Goal: Transaction & Acquisition: Purchase product/service

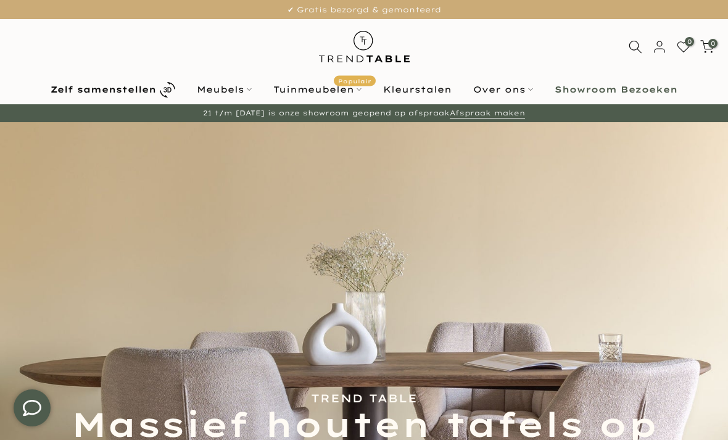
click at [115, 94] on b "Zelf samenstellen" at bounding box center [103, 89] width 105 height 9
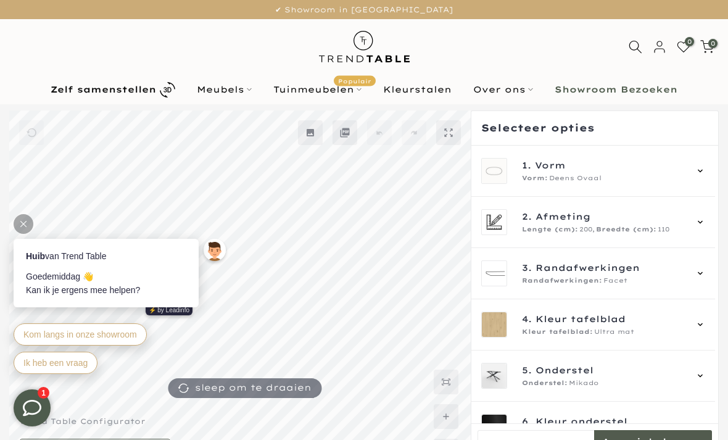
click at [17, 216] on div at bounding box center [24, 224] width 20 height 20
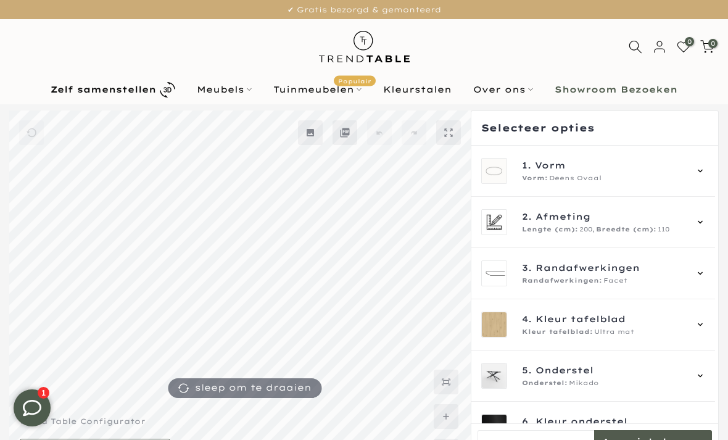
click at [553, 178] on span "Deens Ovaal" at bounding box center [575, 178] width 52 height 10
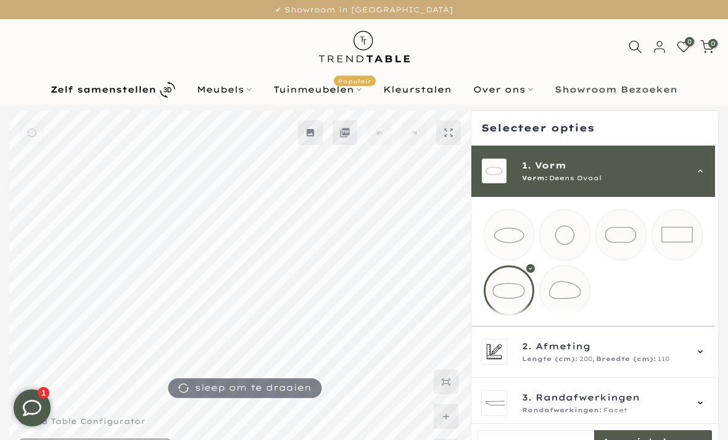
click at [563, 295] on mmq-loader at bounding box center [565, 291] width 50 height 50
click at [495, 297] on mmq-loader at bounding box center [509, 291] width 50 height 50
click at [569, 364] on span "Lengte (cm):" at bounding box center [550, 359] width 56 height 10
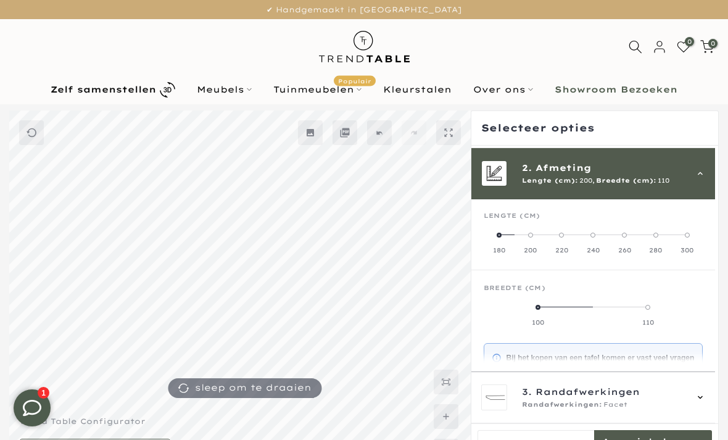
scroll to position [49, 0]
click at [535, 309] on label "100" at bounding box center [539, 314] width 110 height 25
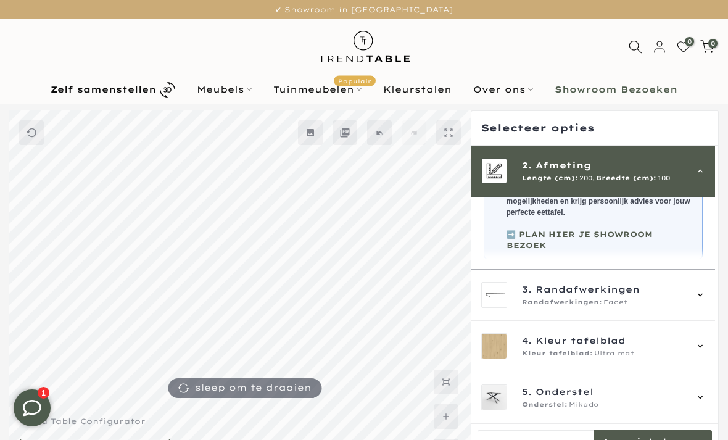
scroll to position [271, 0]
click at [563, 298] on span "Randafwerkingen:" at bounding box center [562, 303] width 80 height 10
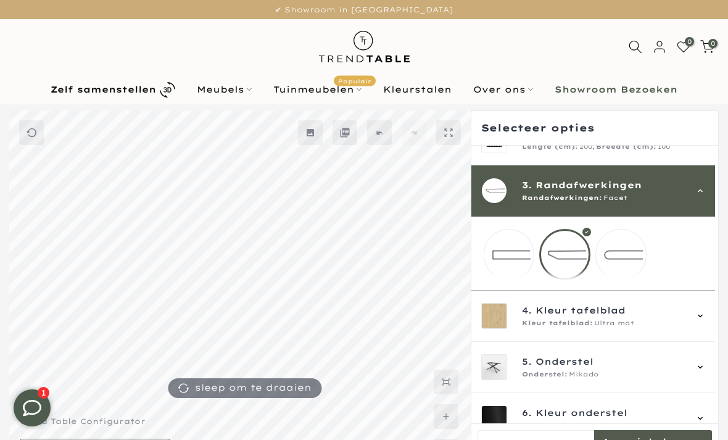
scroll to position [75, 0]
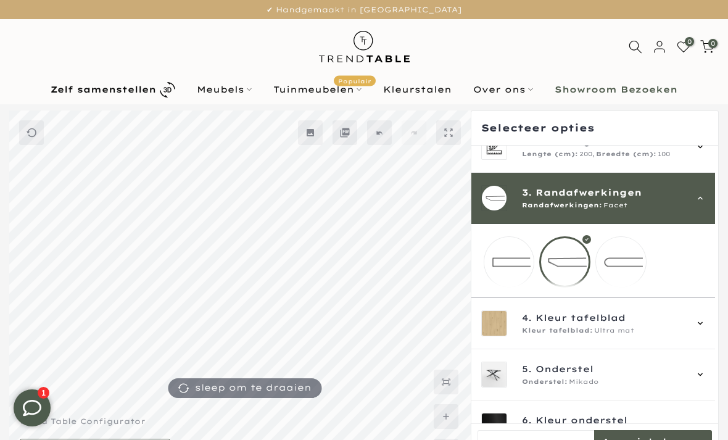
click at [533, 282] on mmq-loader at bounding box center [509, 262] width 50 height 50
click at [562, 268] on mmq-loader at bounding box center [565, 262] width 50 height 50
click at [626, 336] on span "Ultra mat" at bounding box center [614, 331] width 40 height 10
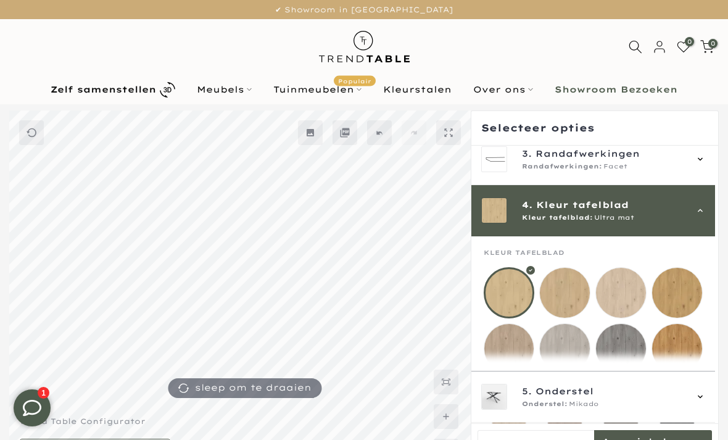
scroll to position [154, 0]
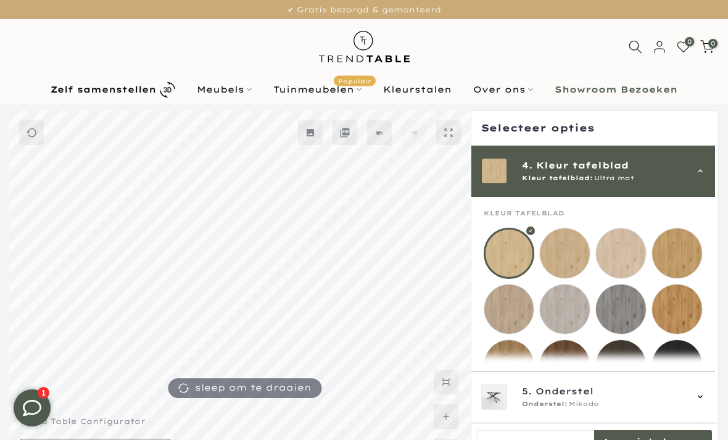
click at [695, 321] on mmq-loader at bounding box center [677, 309] width 50 height 50
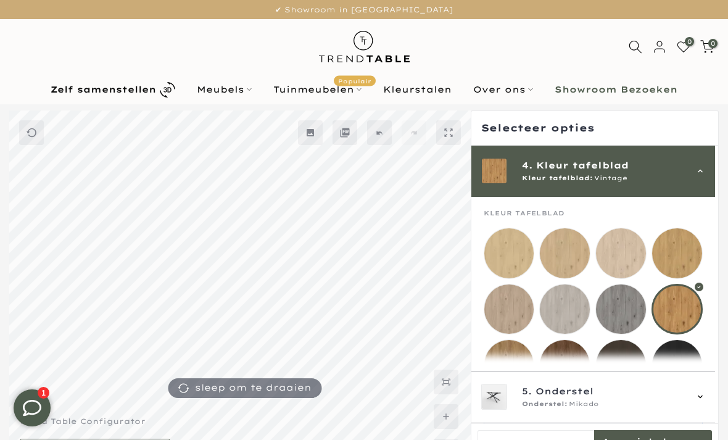
click at [515, 371] on mmq-loader at bounding box center [509, 365] width 50 height 50
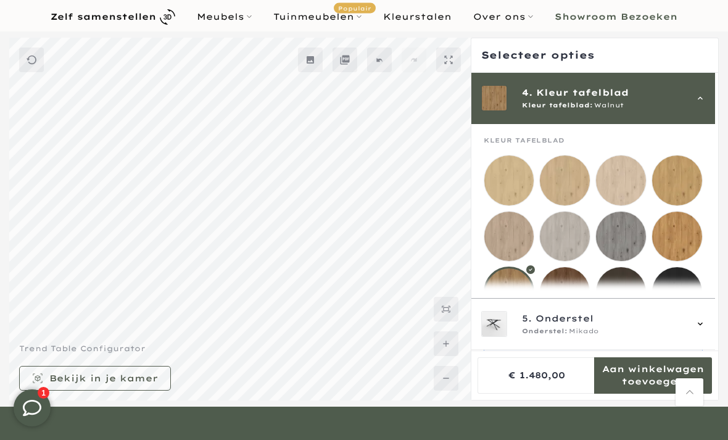
click at [553, 297] on mmq-loader at bounding box center [565, 292] width 50 height 50
click at [499, 294] on mmq-loader at bounding box center [509, 292] width 50 height 50
click at [557, 337] on span "Onderstel:" at bounding box center [545, 332] width 46 height 10
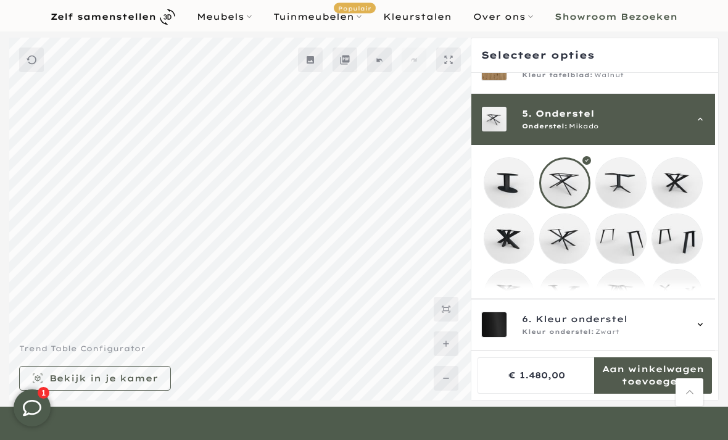
scroll to position [205, 0]
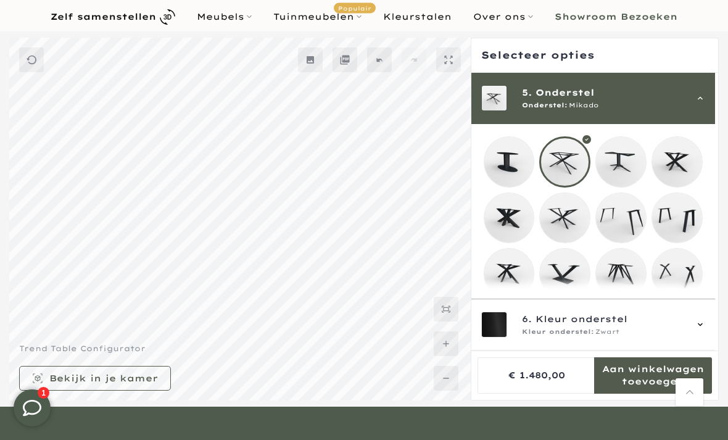
click at [677, 288] on mmq-loader at bounding box center [677, 274] width 50 height 50
click at [611, 228] on mmq-loader at bounding box center [621, 218] width 50 height 50
click at [676, 225] on mmq-loader at bounding box center [677, 218] width 50 height 50
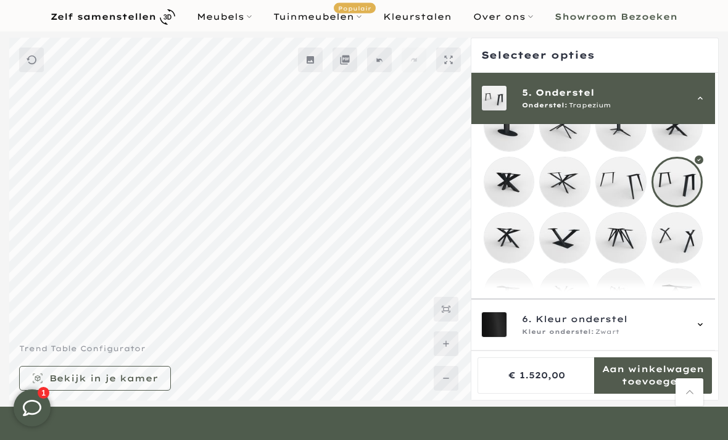
scroll to position [242, 0]
click at [618, 181] on mmq-loader at bounding box center [621, 181] width 50 height 50
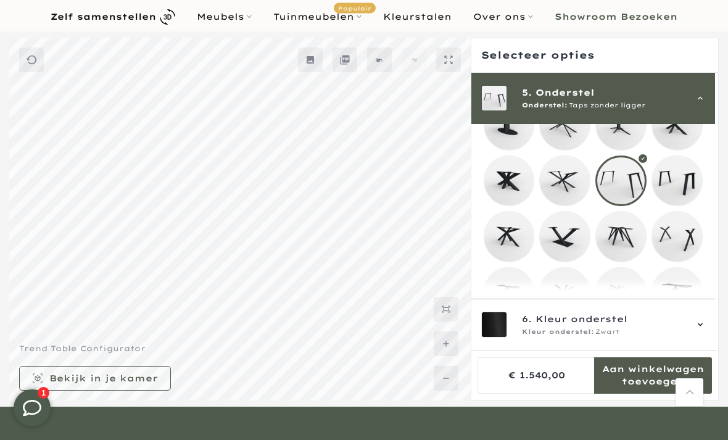
click at [616, 303] on mmq-loader at bounding box center [621, 293] width 50 height 50
click at [506, 306] on mmq-loader at bounding box center [509, 293] width 50 height 50
click at [552, 255] on mmq-loader at bounding box center [565, 237] width 50 height 50
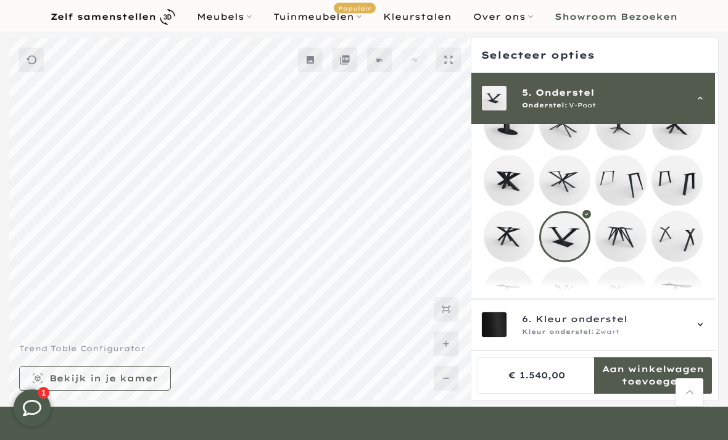
click at [502, 242] on mmq-loader at bounding box center [509, 237] width 50 height 50
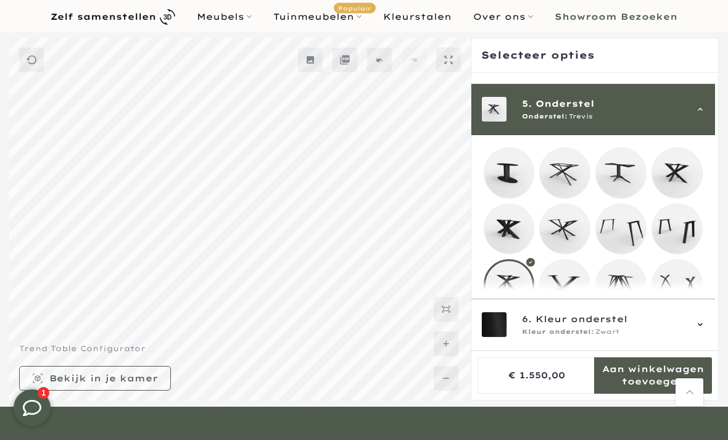
scroll to position [193, 0]
click at [615, 231] on mmq-loader at bounding box center [621, 230] width 50 height 50
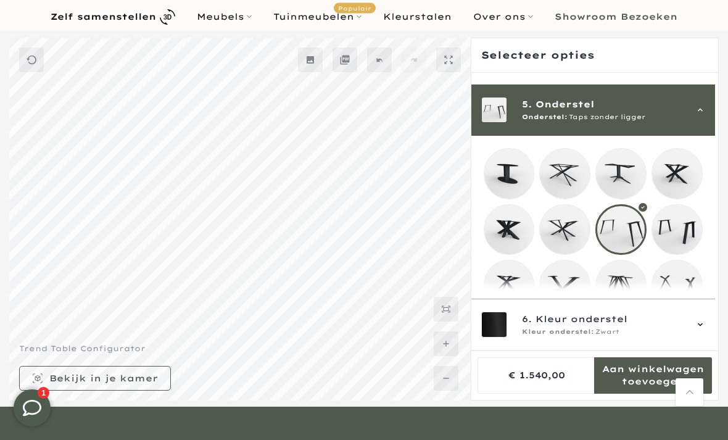
click at [675, 239] on mmq-loader at bounding box center [677, 230] width 50 height 50
click at [671, 175] on mmq-loader at bounding box center [677, 174] width 50 height 50
click at [622, 180] on mmq-loader at bounding box center [621, 174] width 50 height 50
click at [559, 175] on mmq-loader at bounding box center [565, 174] width 50 height 50
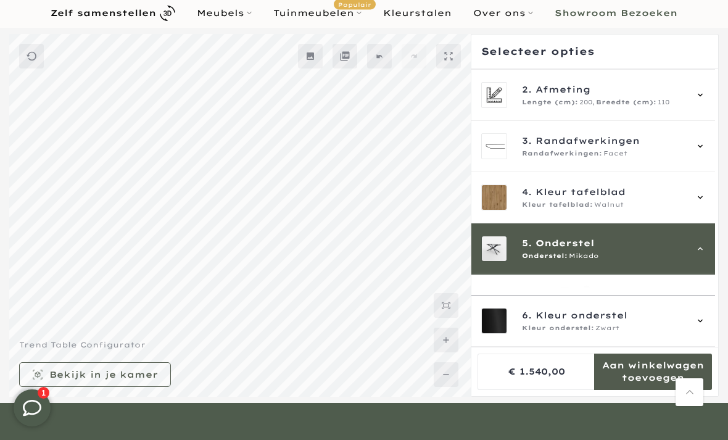
scroll to position [85, 0]
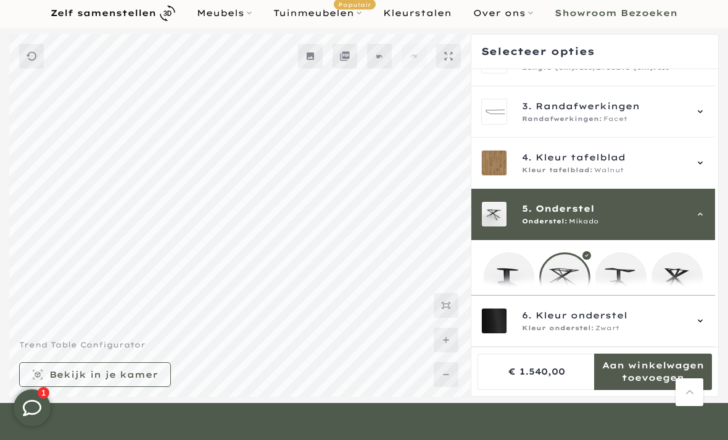
click at [564, 276] on div at bounding box center [564, 277] width 51 height 51
click at [500, 283] on mmq-loader at bounding box center [509, 278] width 50 height 50
click at [629, 284] on mmq-loader at bounding box center [621, 278] width 50 height 50
click at [662, 281] on mmq-loader at bounding box center [677, 278] width 50 height 50
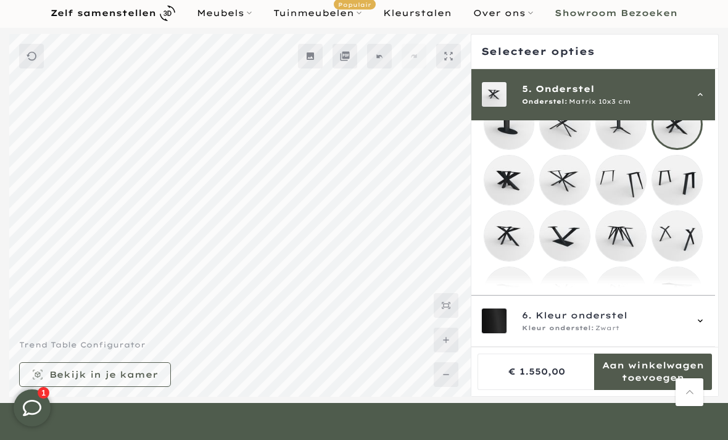
scroll to position [239, 0]
click at [490, 189] on mmq-loader at bounding box center [509, 180] width 50 height 50
click at [562, 187] on mmq-loader at bounding box center [565, 180] width 50 height 50
click at [613, 188] on mmq-loader at bounding box center [621, 180] width 50 height 50
click at [677, 238] on mmq-loader at bounding box center [677, 236] width 50 height 50
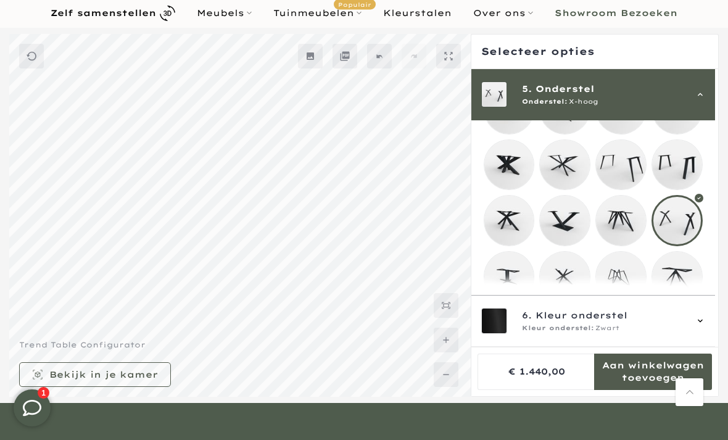
scroll to position [254, 0]
click at [565, 287] on mmq-loader at bounding box center [565, 277] width 50 height 50
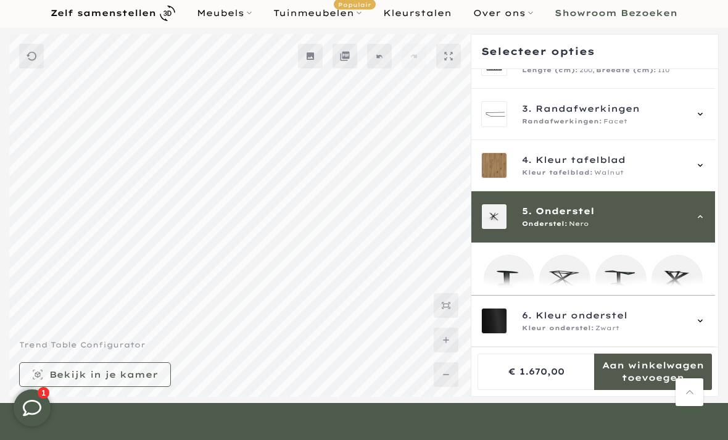
scroll to position [88, 0]
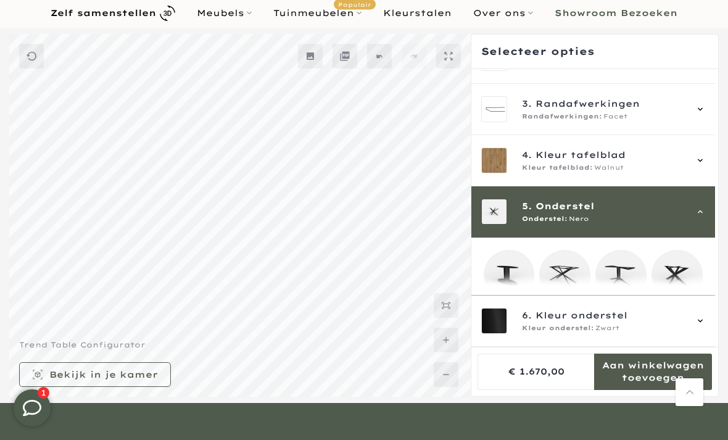
click at [553, 276] on mmq-loader at bounding box center [565, 275] width 50 height 50
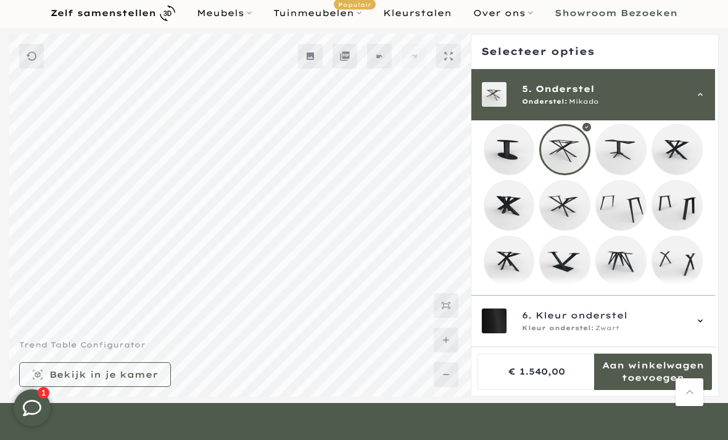
scroll to position [213, 0]
click at [692, 334] on div "6. Kleur onderstel Kleur onderstel: Zwart" at bounding box center [593, 321] width 225 height 26
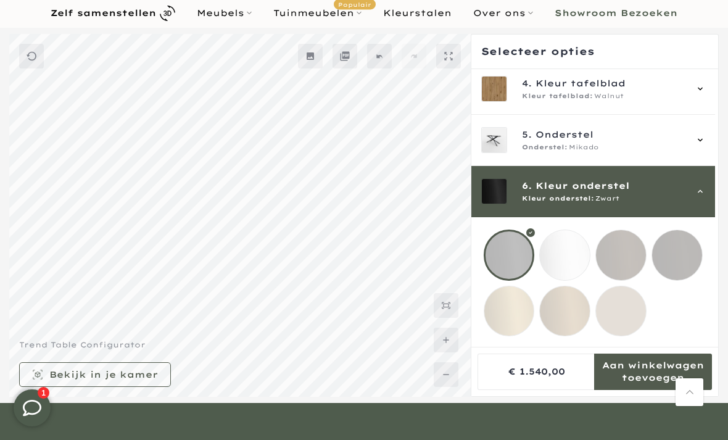
scroll to position [133, 0]
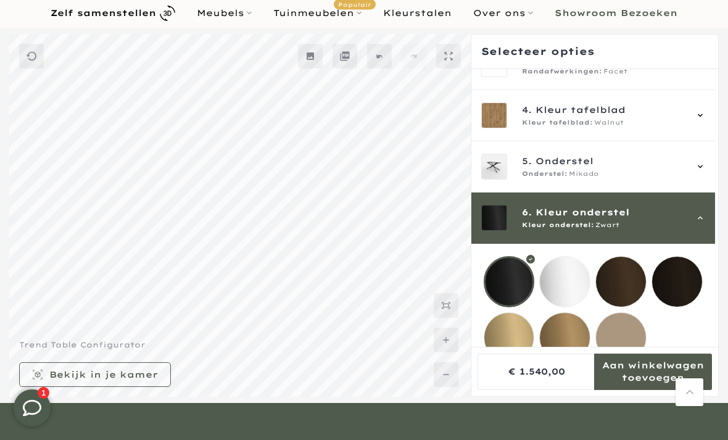
click at [547, 342] on mmq-loader at bounding box center [565, 338] width 50 height 50
click at [502, 345] on mmq-loader at bounding box center [509, 338] width 50 height 50
click at [631, 278] on mmq-loader at bounding box center [621, 282] width 50 height 50
click at [672, 281] on mmq-loader at bounding box center [677, 282] width 50 height 50
click at [619, 278] on mmq-loader at bounding box center [621, 282] width 50 height 50
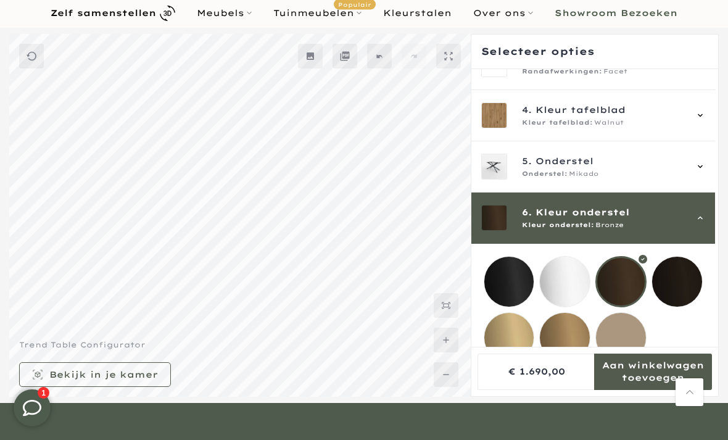
click at [555, 279] on mmq-loader at bounding box center [565, 282] width 50 height 50
click at [484, 274] on div at bounding box center [509, 281] width 51 height 51
click at [619, 276] on mmq-loader at bounding box center [621, 282] width 50 height 50
click at [494, 284] on mmq-loader at bounding box center [509, 282] width 50 height 50
click at [92, 381] on mmq-formatted-message at bounding box center [103, 374] width 109 height 12
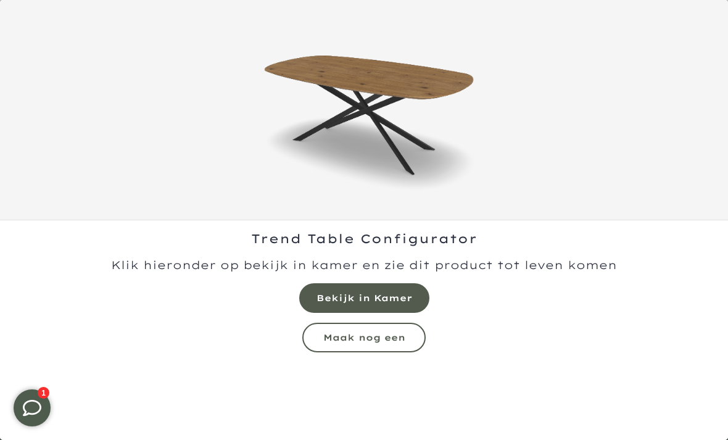
click at [341, 304] on mmq-formatted-message at bounding box center [364, 298] width 96 height 12
